Goal: Register for event/course

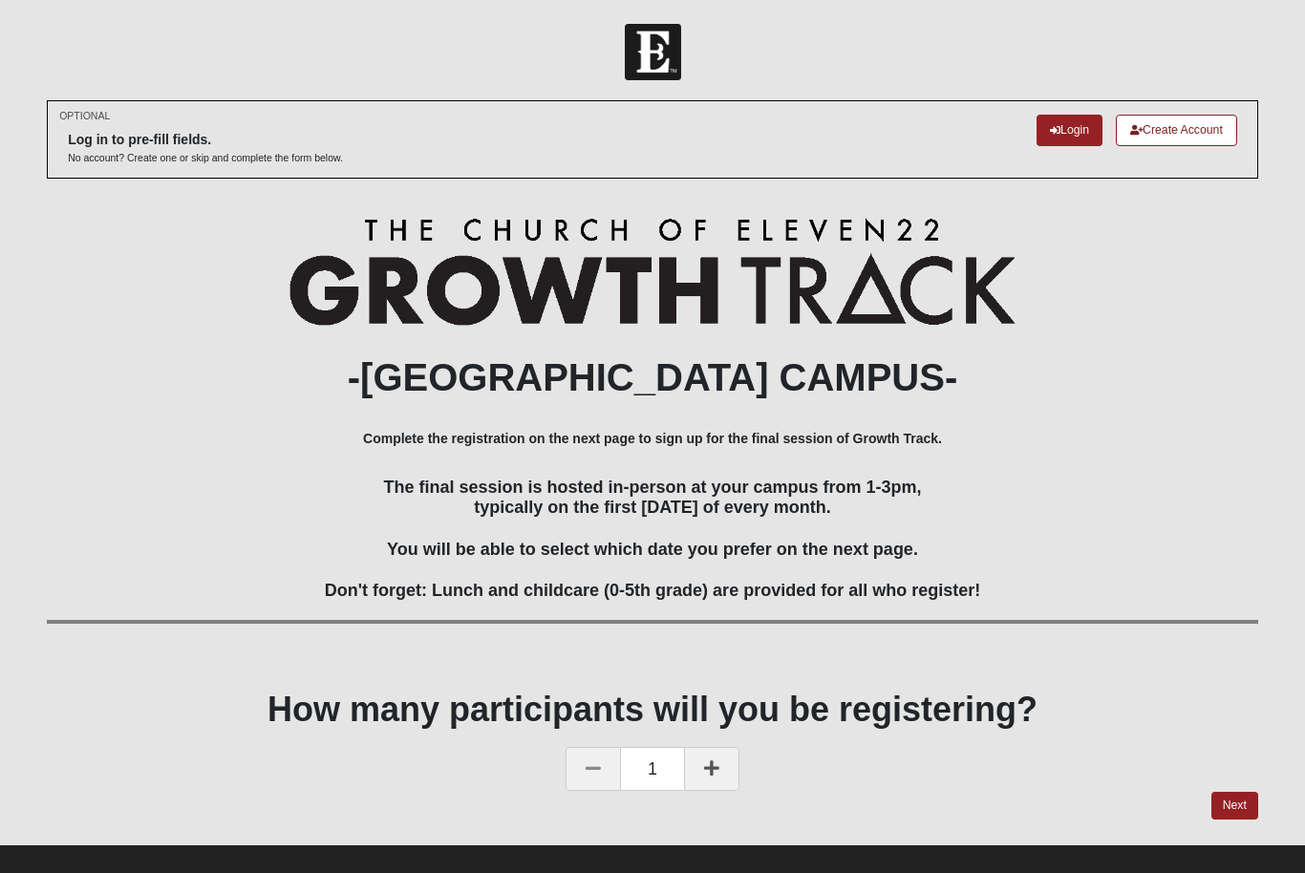
scroll to position [15, 0]
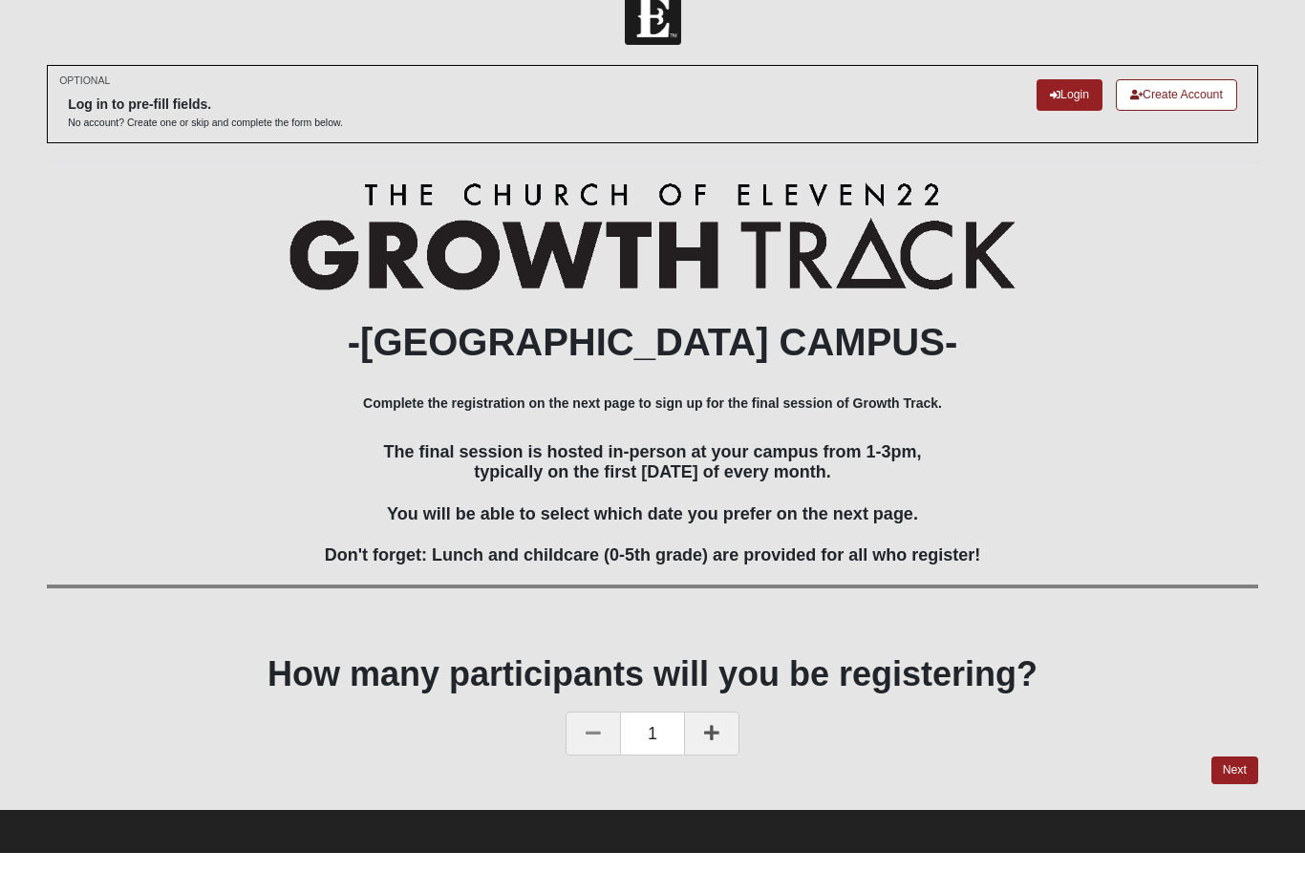
click at [1239, 747] on div "1" at bounding box center [653, 755] width 1212 height 44
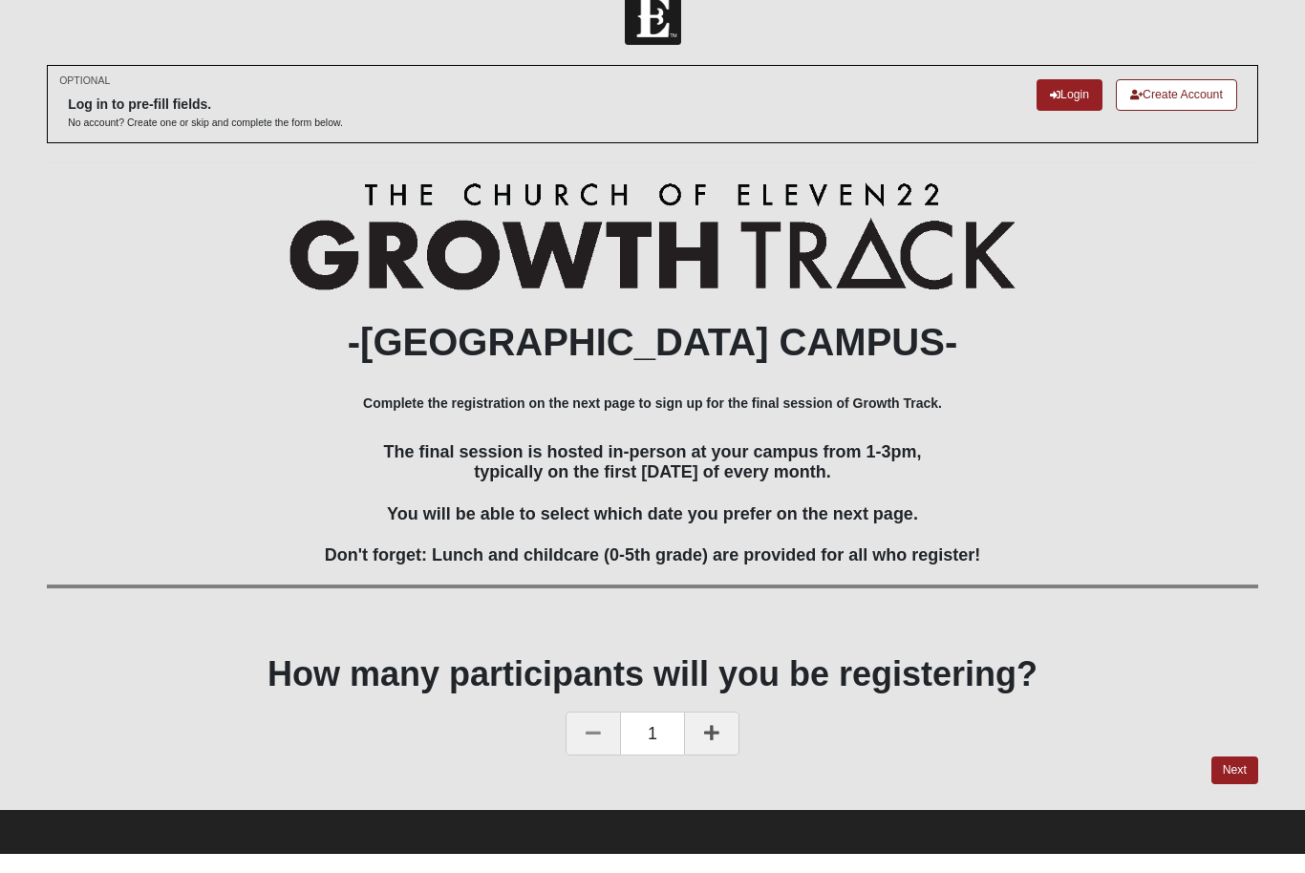
click at [1243, 776] on link "Next" at bounding box center [1235, 790] width 47 height 28
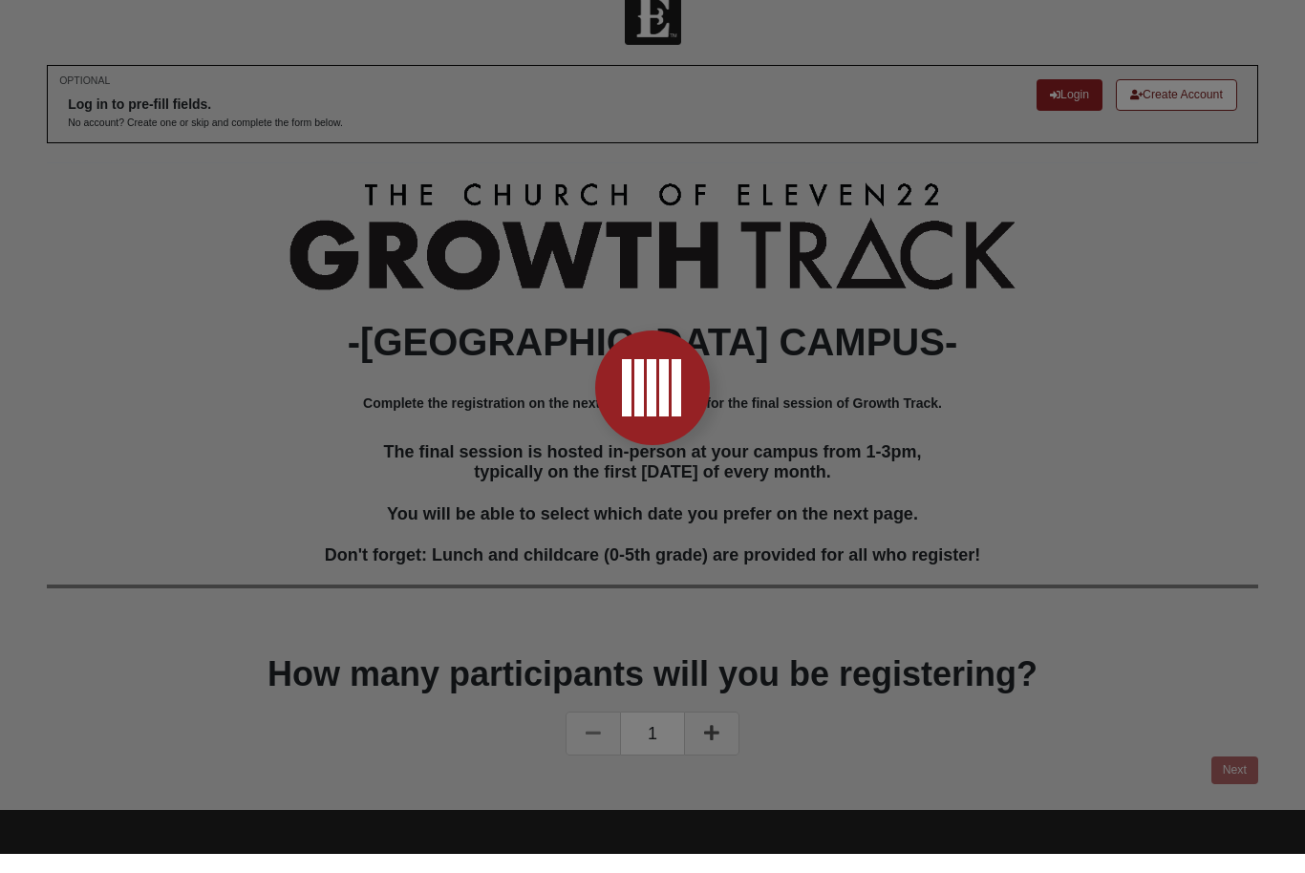
scroll to position [35, 0]
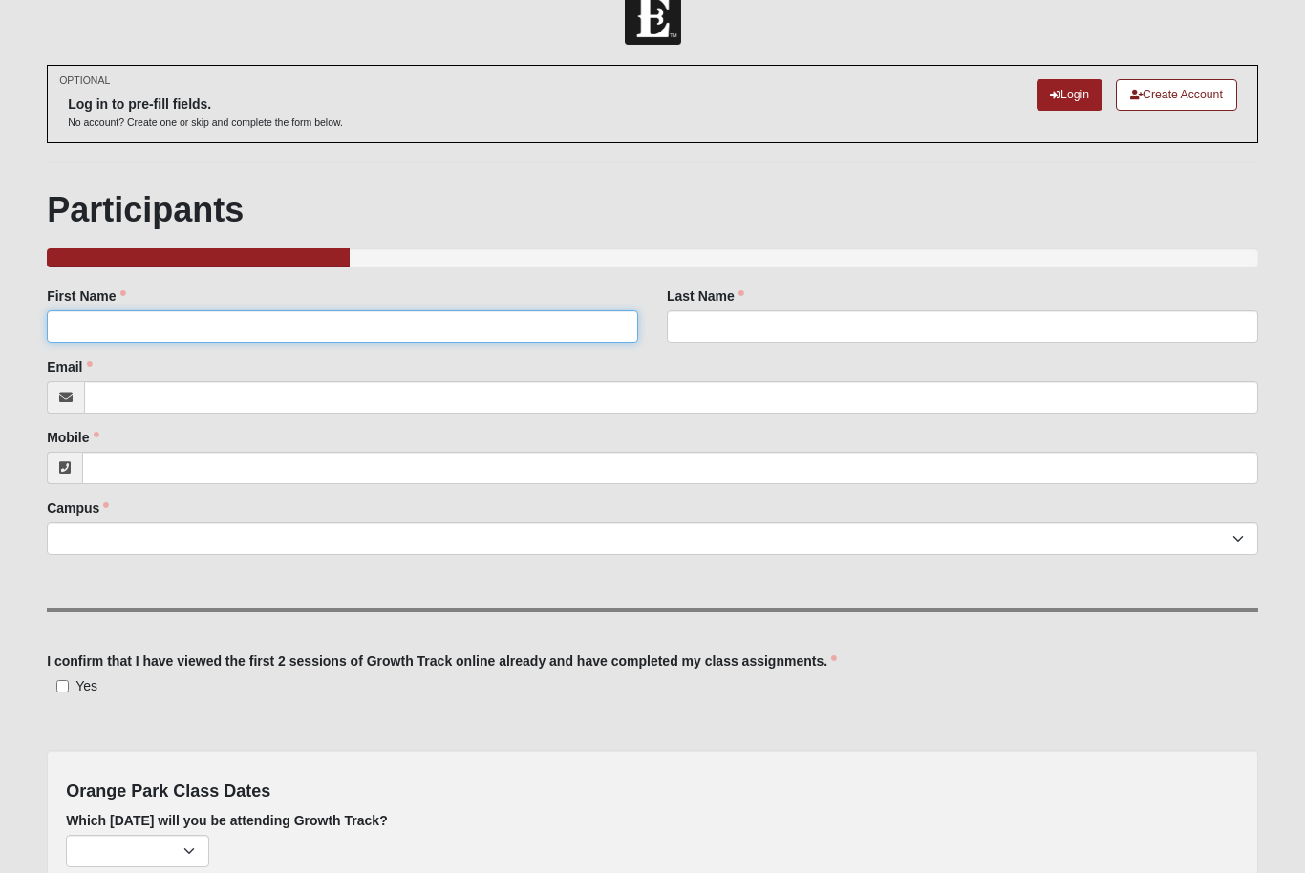
click at [105, 316] on input "First Name" at bounding box center [343, 327] width 592 height 32
type input "Sierra"
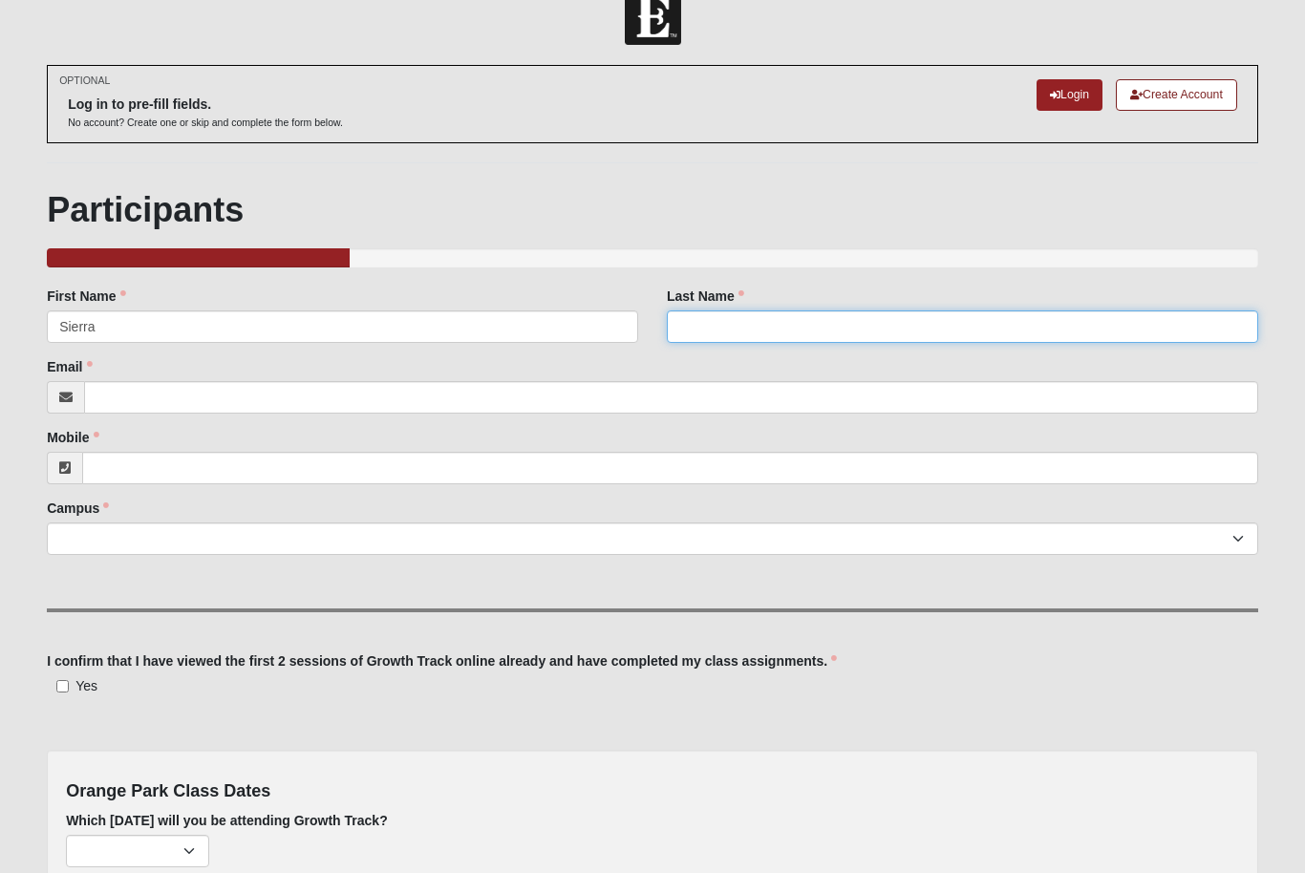
type input "[PERSON_NAME]"
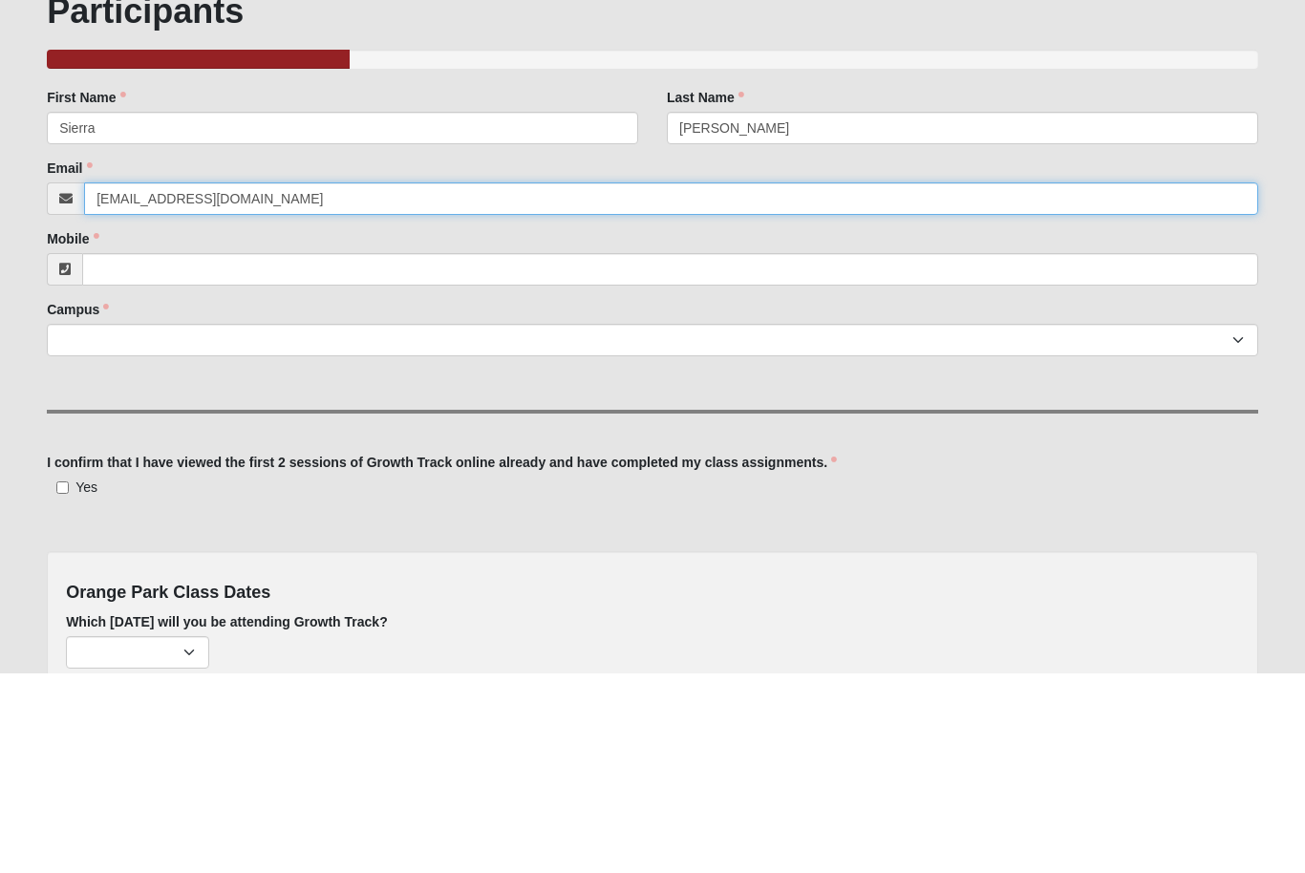
type input "[EMAIL_ADDRESS][DOMAIN_NAME]"
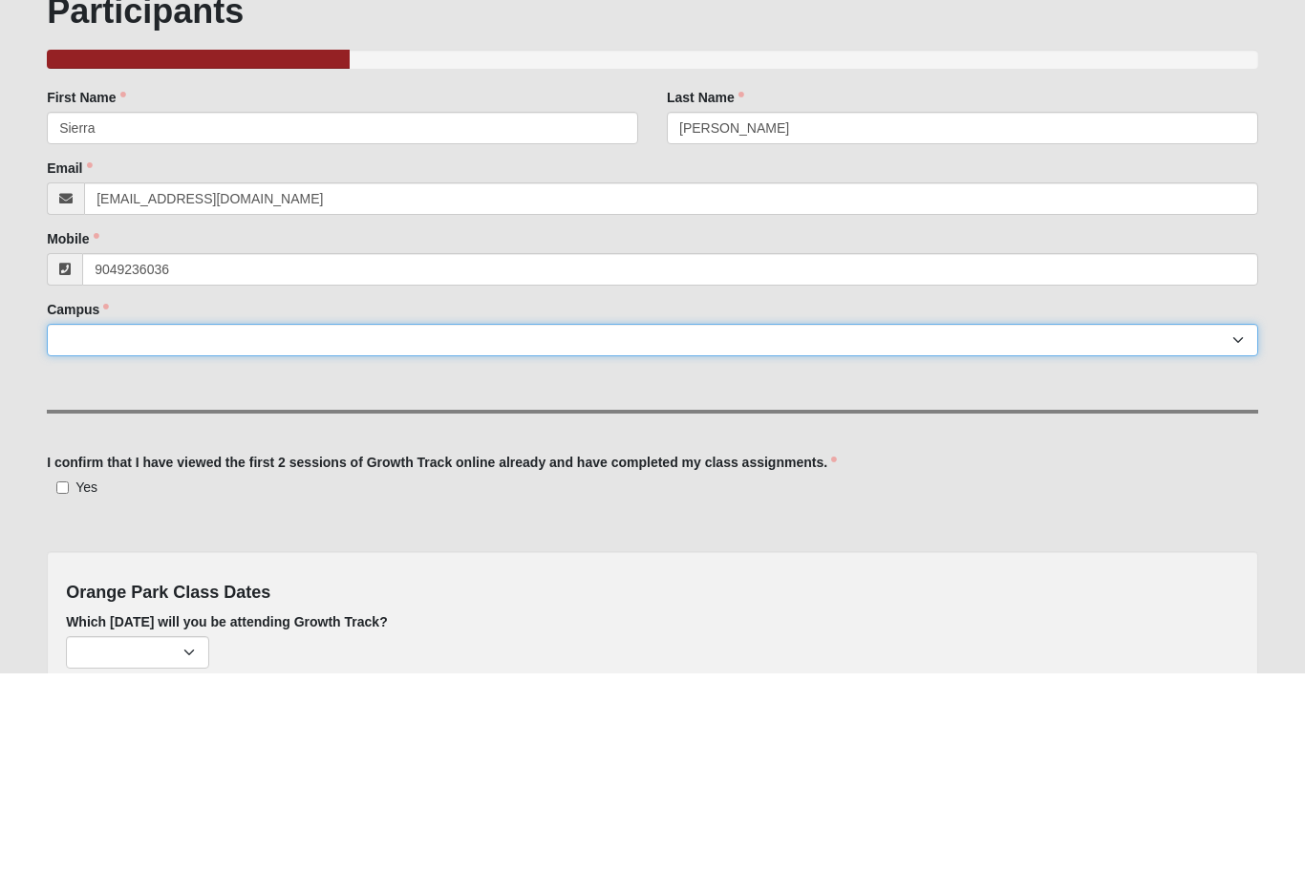
click at [92, 524] on select "[GEOGRAPHIC_DATA] [GEOGRAPHIC_DATA] (Coming Soon) Eleven22 Online [PERSON_NAME]…" at bounding box center [653, 540] width 1212 height 32
type input "[PHONE_NUMBER]"
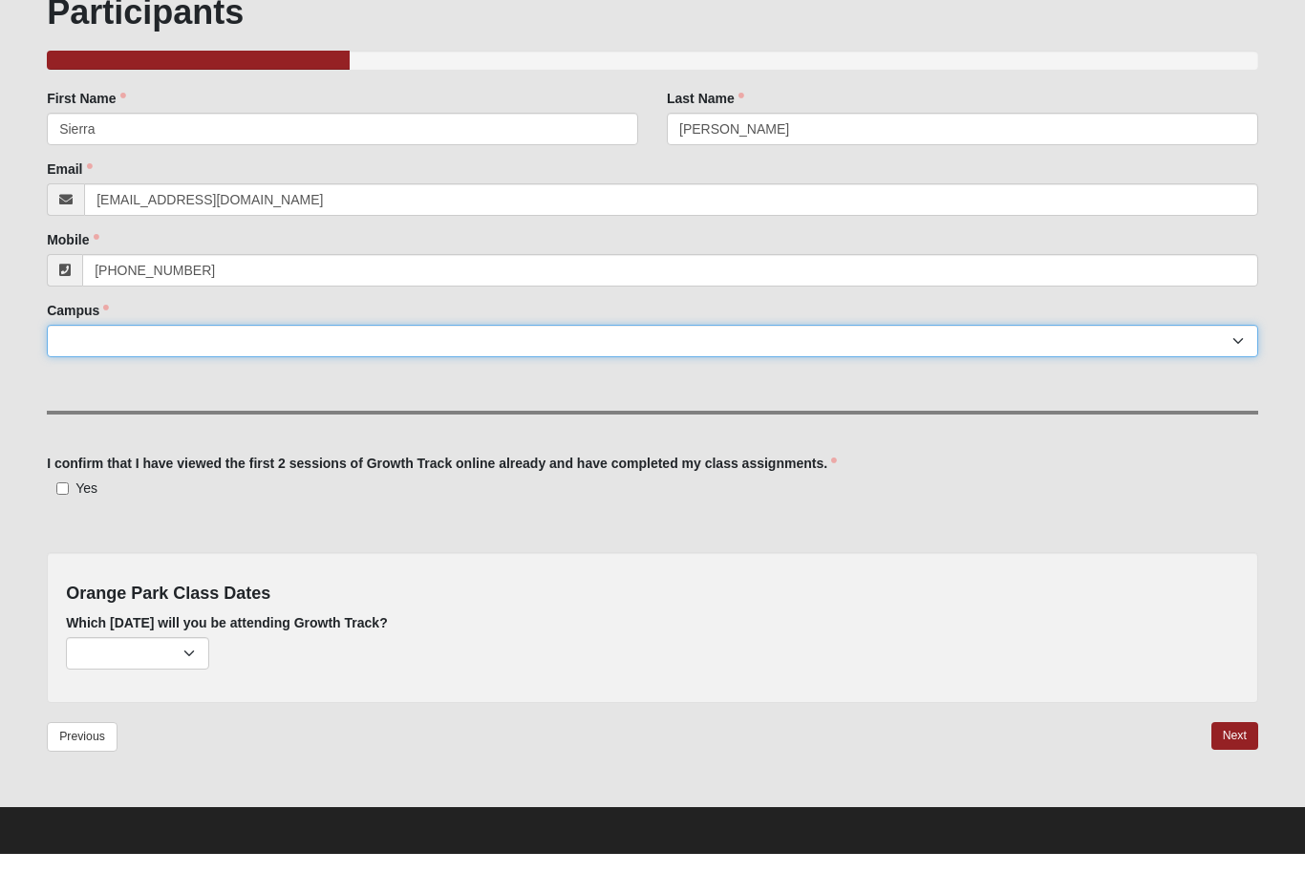
select select "13"
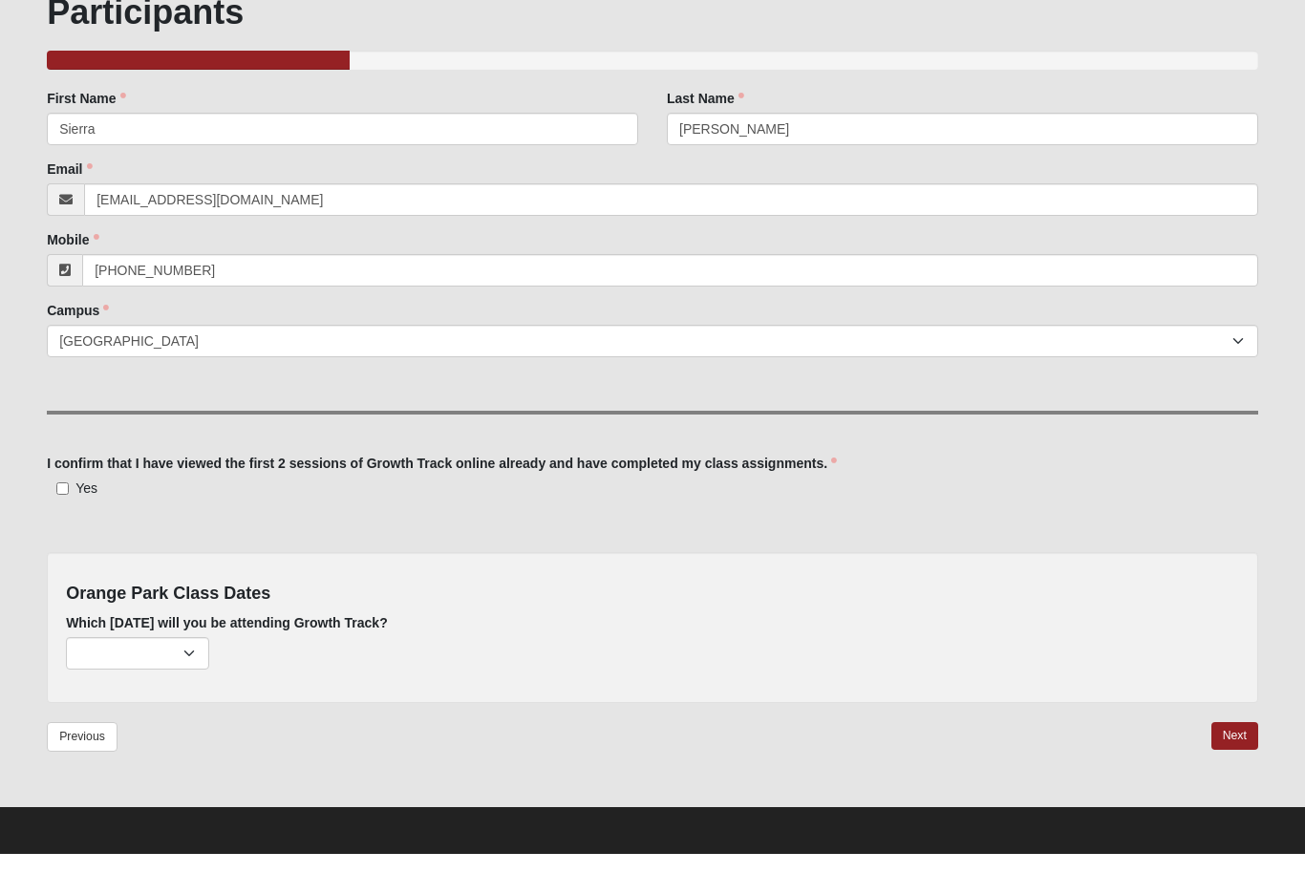
click at [50, 498] on label "Yes" at bounding box center [72, 507] width 51 height 19
click at [56, 502] on input "Yes" at bounding box center [62, 508] width 12 height 12
checkbox input "true"
click at [120, 657] on select "[DATE] (21 remaining) [DATE] (29 remaining) [DATE] (30 remaining)" at bounding box center [137, 673] width 143 height 32
select select "693"
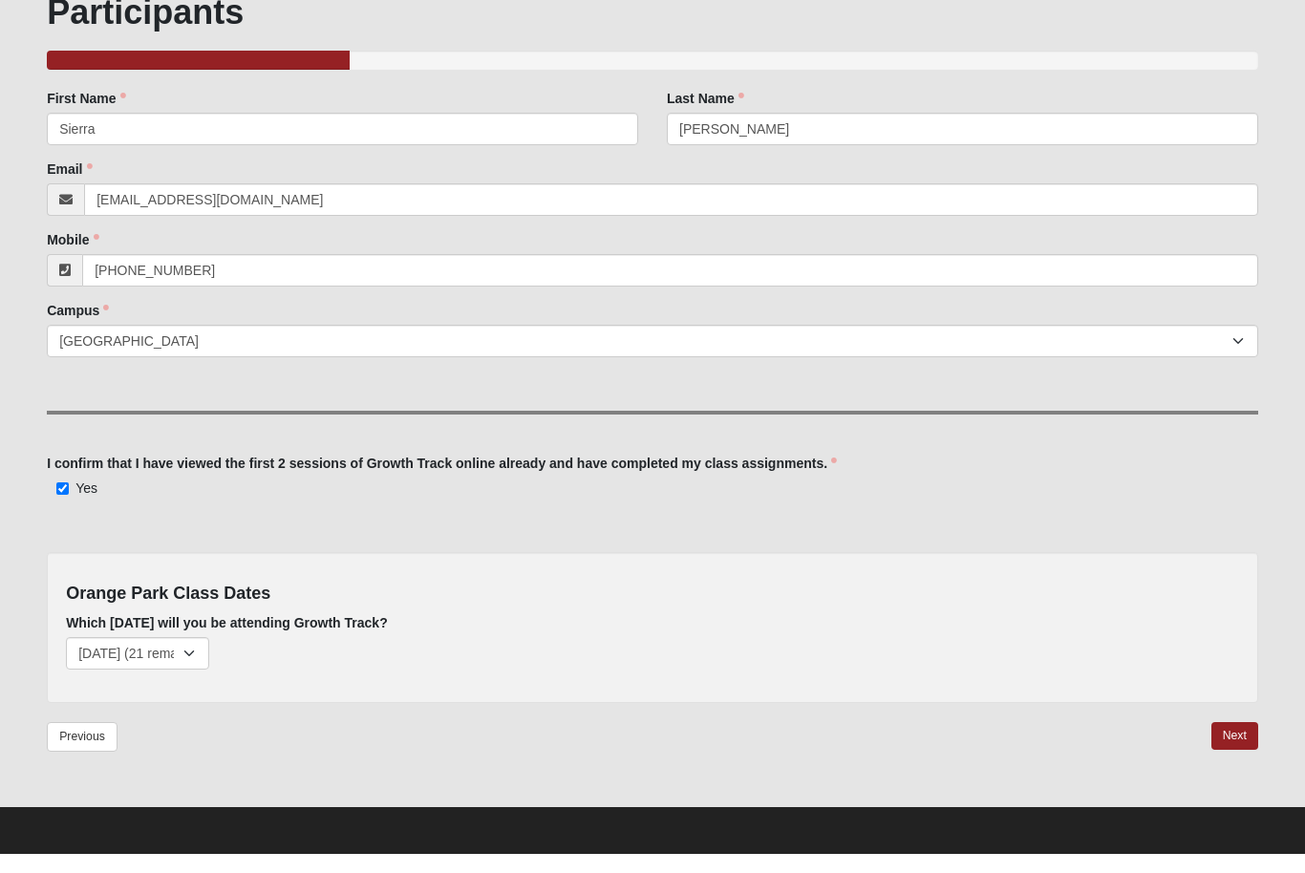
click at [1234, 742] on link "Next" at bounding box center [1235, 756] width 47 height 28
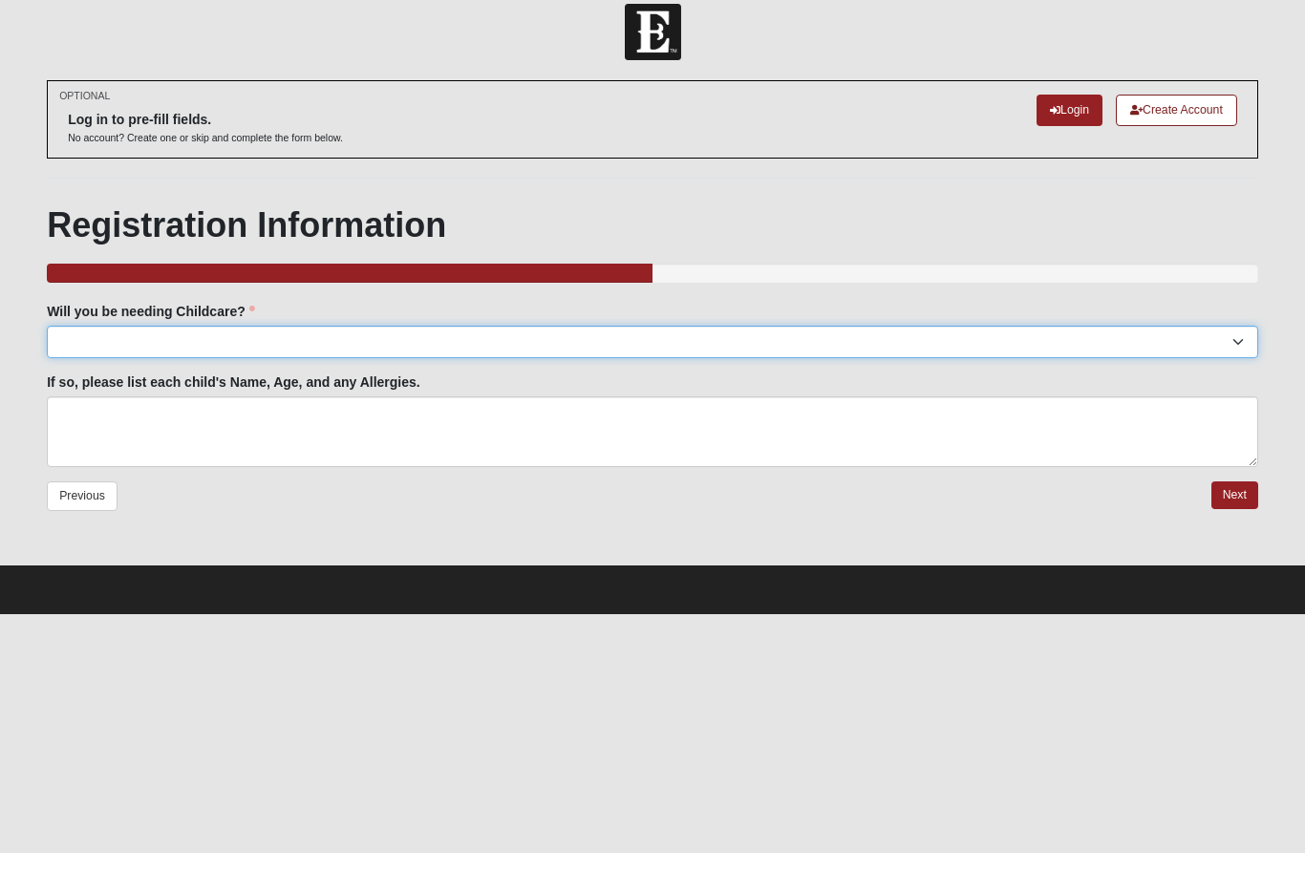
click at [101, 346] on select "Yes No" at bounding box center [653, 362] width 1212 height 32
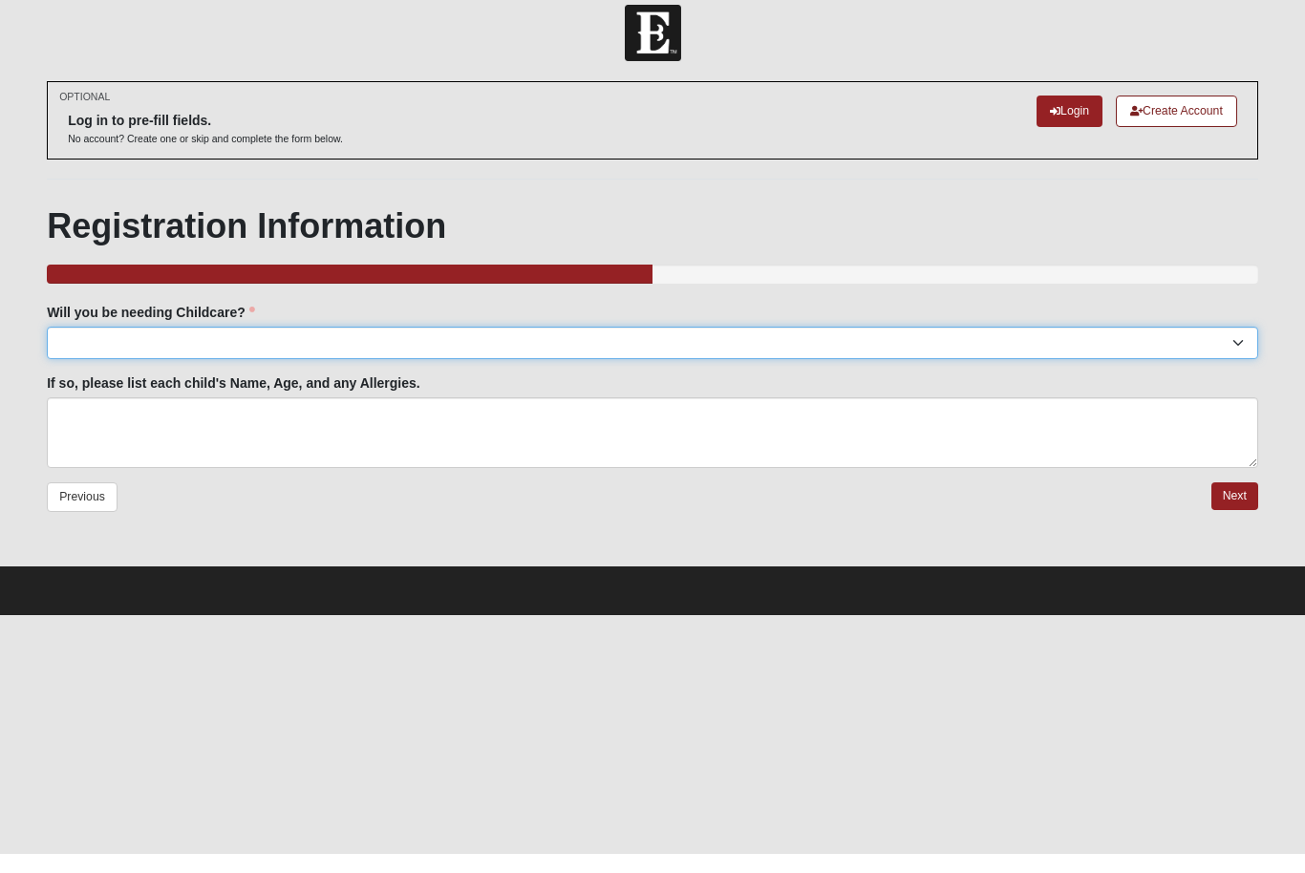
select select "No"
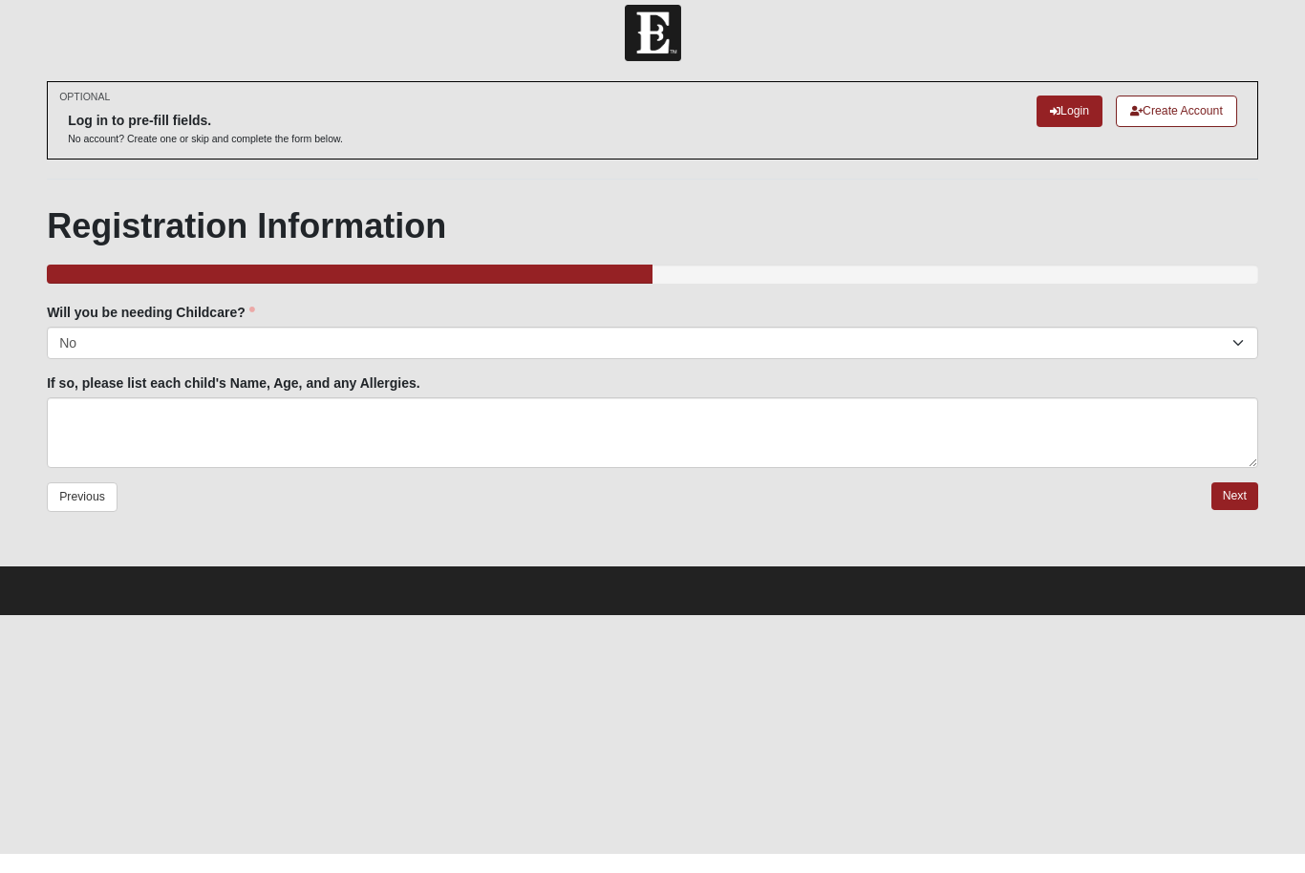
click at [1242, 506] on link "Next" at bounding box center [1235, 516] width 47 height 28
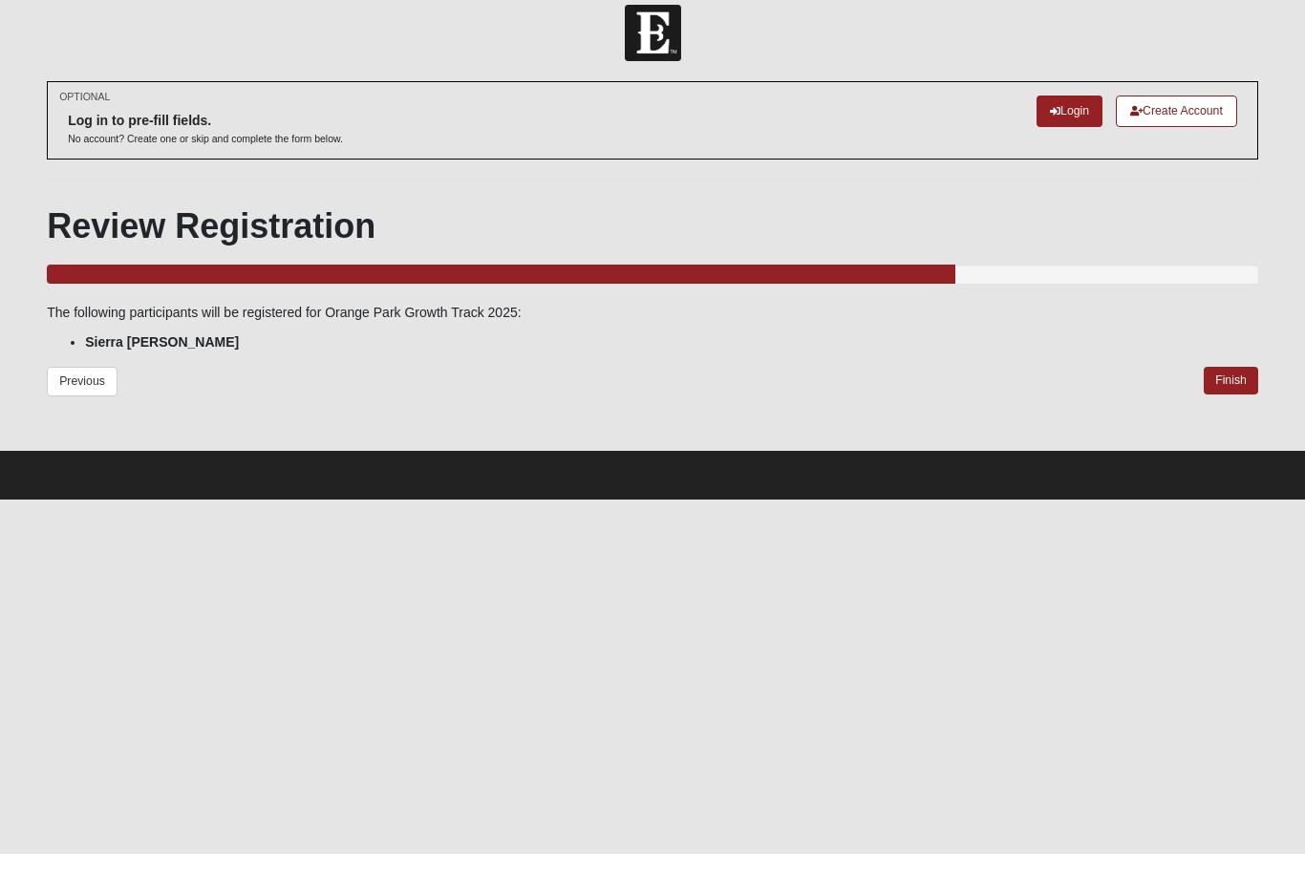
click at [1239, 386] on link "Finish" at bounding box center [1231, 400] width 54 height 28
